Goal: Task Accomplishment & Management: Manage account settings

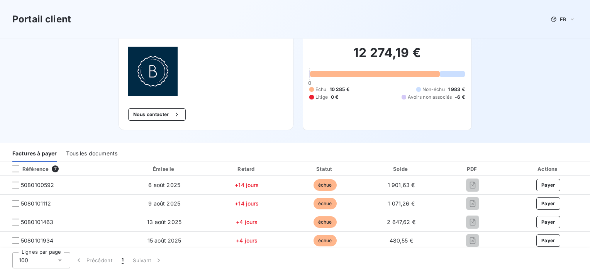
scroll to position [77, 0]
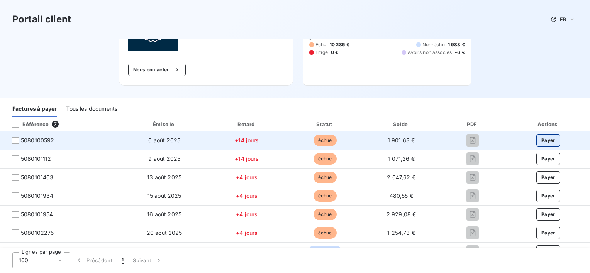
click at [544, 137] on button "Payer" at bounding box center [548, 140] width 24 height 12
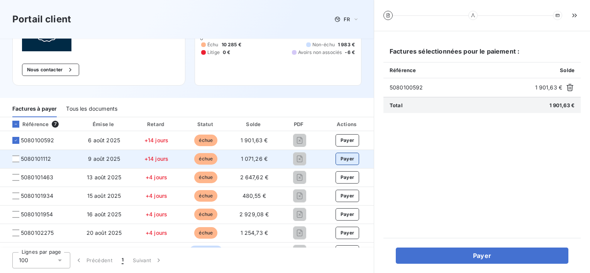
click at [347, 159] on button "Payer" at bounding box center [347, 159] width 24 height 12
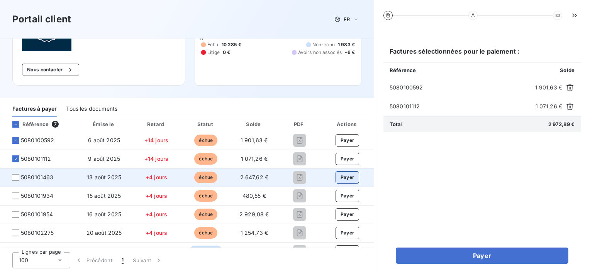
click at [338, 178] on button "Payer" at bounding box center [347, 177] width 24 height 12
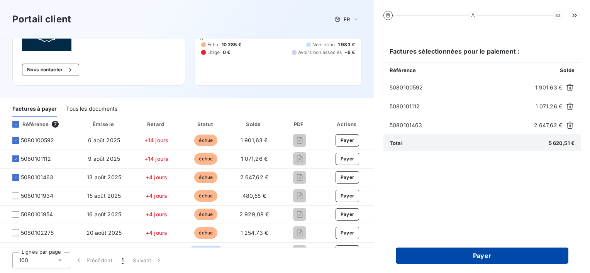
click at [496, 253] on button "Payer" at bounding box center [481, 256] width 172 height 16
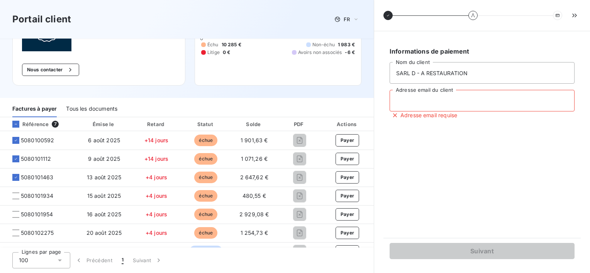
click at [430, 100] on input "Adresse email du client" at bounding box center [481, 101] width 185 height 22
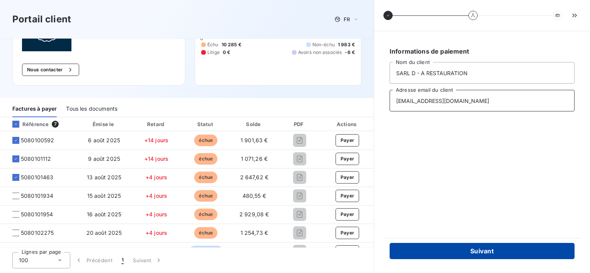
type input "[EMAIL_ADDRESS][DOMAIN_NAME]"
click at [488, 248] on button "Suivant" at bounding box center [481, 251] width 185 height 16
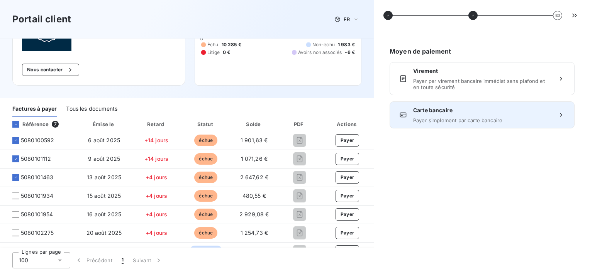
click at [452, 114] on div "Carte bancaire Payer simplement par carte bancaire" at bounding box center [482, 114] width 138 height 17
